Goal: Communication & Community: Answer question/provide support

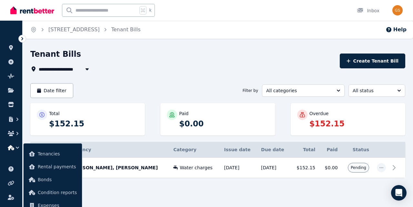
click at [155, 67] on div "**********" at bounding box center [182, 69] width 305 height 8
click at [381, 168] on icon "button" at bounding box center [381, 167] width 4 height 1
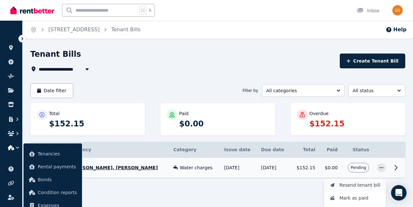
click at [366, 188] on span "Resend tenant bill" at bounding box center [359, 185] width 41 height 8
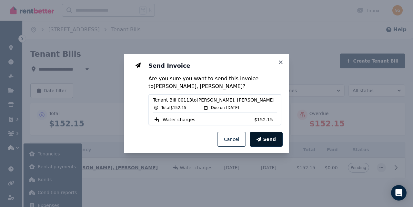
click at [267, 138] on span "Send" at bounding box center [269, 139] width 13 height 6
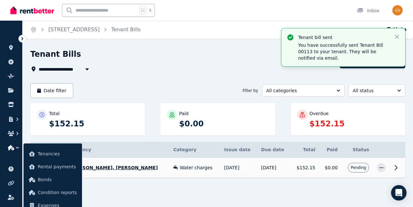
click at [14, 12] on img at bounding box center [32, 10] width 44 height 10
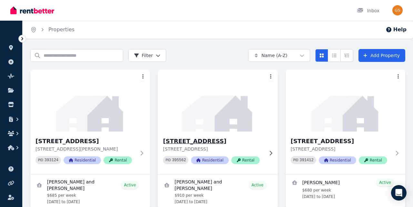
click at [256, 141] on h3 "[STREET_ADDRESS]" at bounding box center [213, 141] width 100 height 9
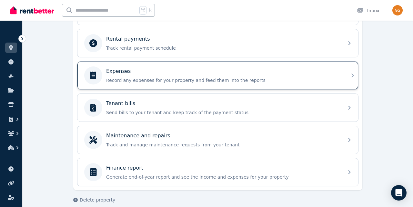
scroll to position [279, 0]
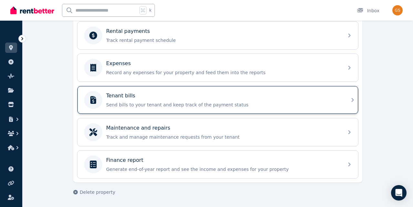
click at [182, 102] on p "Send bills to your tenant and keep track of the payment status" at bounding box center [222, 105] width 233 height 6
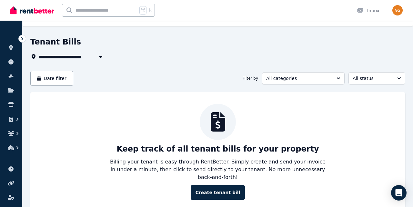
scroll to position [20, 0]
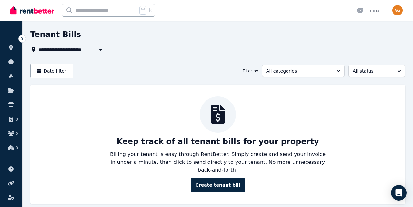
click at [14, 14] on img at bounding box center [32, 10] width 44 height 10
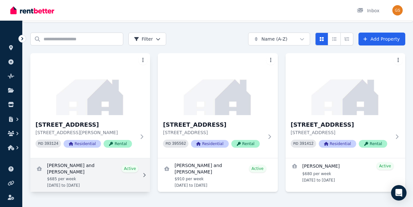
scroll to position [31, 0]
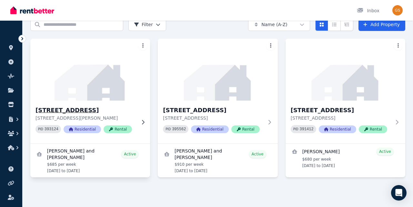
click at [133, 86] on img at bounding box center [90, 69] width 126 height 65
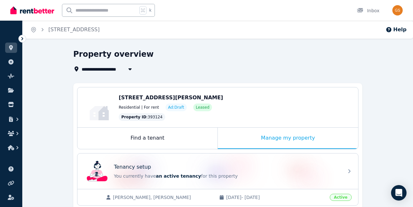
click at [14, 10] on img at bounding box center [32, 10] width 44 height 10
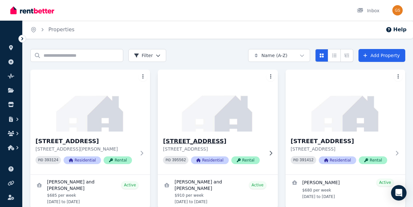
click at [209, 145] on h3 "[STREET_ADDRESS]" at bounding box center [213, 141] width 100 height 9
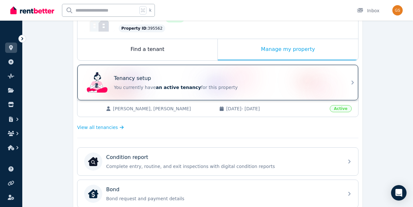
scroll to position [94, 0]
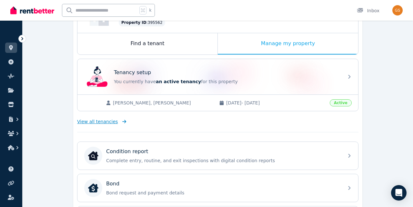
click at [109, 123] on span "View all tenancies" at bounding box center [97, 121] width 41 height 6
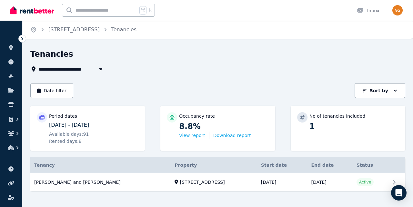
scroll to position [7, 0]
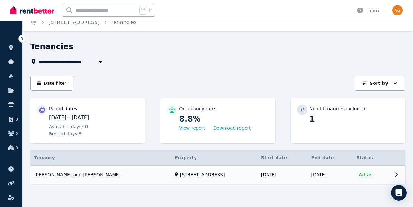
click at [366, 170] on link "View property details" at bounding box center [217, 175] width 375 height 18
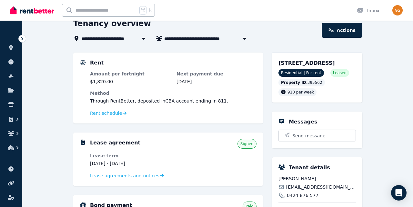
scroll to position [69, 0]
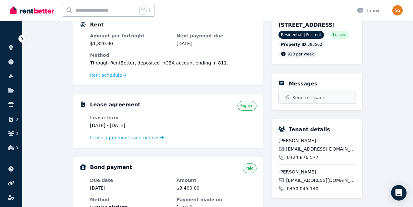
click at [297, 103] on button "Send message" at bounding box center [317, 98] width 77 height 12
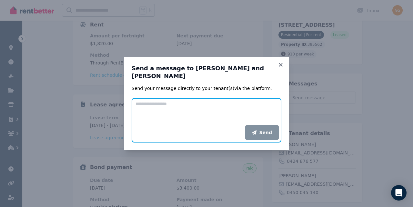
click at [207, 115] on textarea "Add your message" at bounding box center [207, 111] width 150 height 27
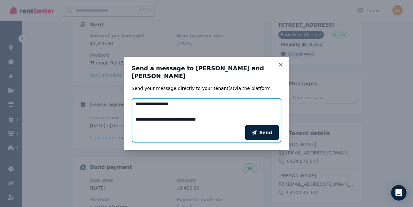
drag, startPoint x: 207, startPoint y: 115, endPoint x: 217, endPoint y: 120, distance: 11.2
click at [217, 120] on textarea "**********" at bounding box center [207, 111] width 150 height 27
click at [218, 122] on textarea "**********" at bounding box center [207, 111] width 150 height 27
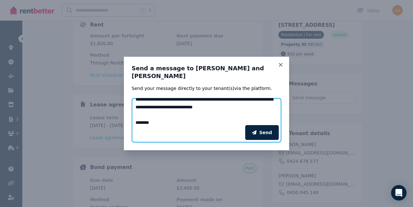
scroll to position [28, 0]
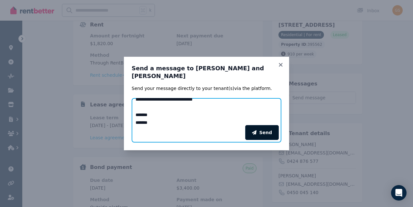
type textarea "**********"
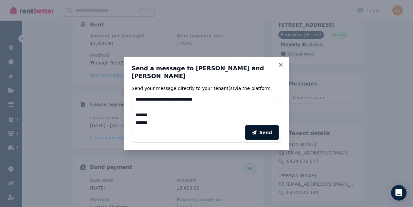
click at [260, 135] on button "Send" at bounding box center [262, 132] width 34 height 15
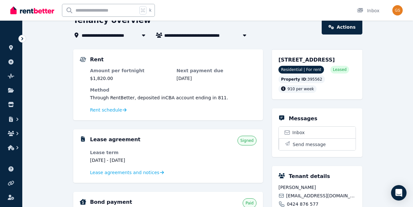
scroll to position [0, 0]
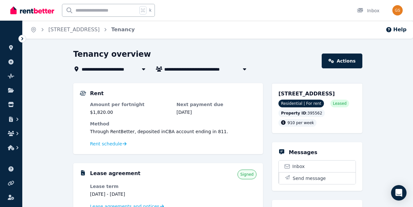
click at [14, 11] on img at bounding box center [32, 10] width 44 height 10
